Goal: Check status: Check status

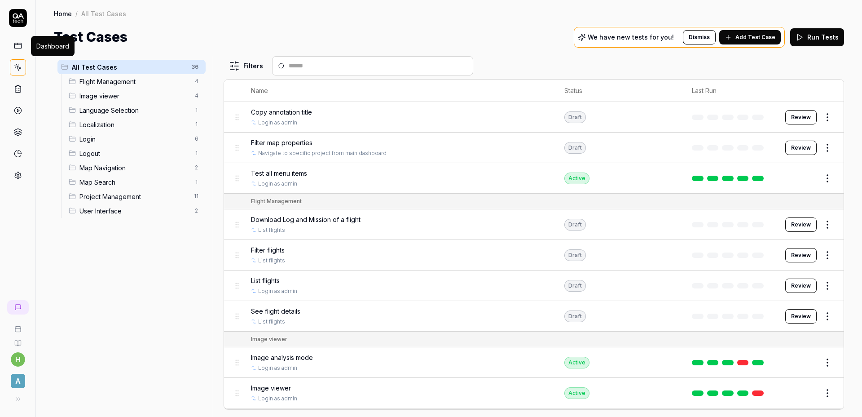
click at [20, 40] on link at bounding box center [18, 46] width 16 height 16
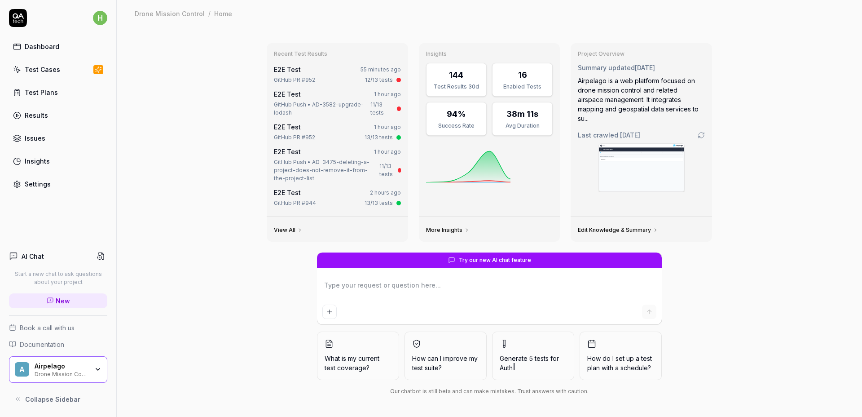
click at [192, 98] on div "Recent Test Results E2E Test 55 minutes ago GitHub PR #952 12/13 tests E2E Test…" at bounding box center [489, 222] width 745 height 390
click at [213, 106] on div "Recent Test Results E2E Test 55 minutes ago GitHub PR #952 12/13 tests E2E Test…" at bounding box center [489, 222] width 745 height 390
click at [212, 105] on div "Recent Test Results E2E Test 55 minutes ago GitHub PR #952 12/13 tests E2E Test…" at bounding box center [489, 222] width 745 height 390
click at [782, 154] on div "Recent Test Results E2E Test 55 minutes ago GitHub PR #952 12/13 tests E2E Test…" at bounding box center [489, 222] width 745 height 390
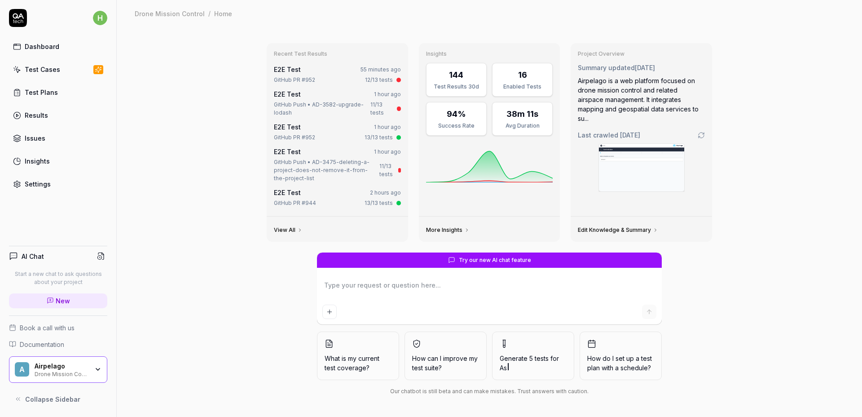
click at [771, 138] on div "Recent Test Results E2E Test 55 minutes ago GitHub PR #952 12/13 tests E2E Test…" at bounding box center [489, 222] width 745 height 390
click at [224, 200] on div "Recent Test Results E2E Test 55 minutes ago GitHub PR #952 12/13 tests E2E Test…" at bounding box center [489, 222] width 745 height 390
click at [155, 44] on div "Recent Test Results E2E Test 55 minutes ago GitHub PR #952 12/13 tests E2E Test…" at bounding box center [489, 222] width 745 height 390
type textarea "*"
